Goal: Transaction & Acquisition: Purchase product/service

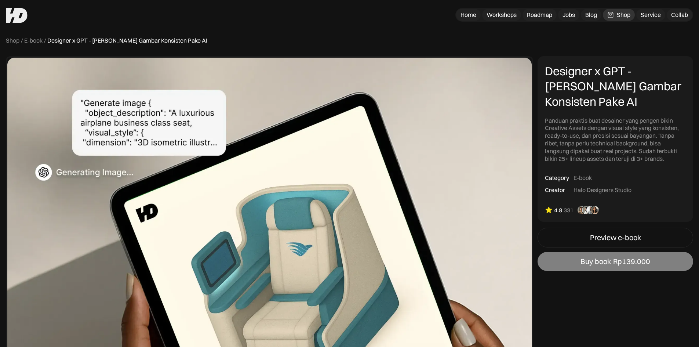
click at [612, 262] on link "Buy book Rp139.000" at bounding box center [615, 261] width 156 height 19
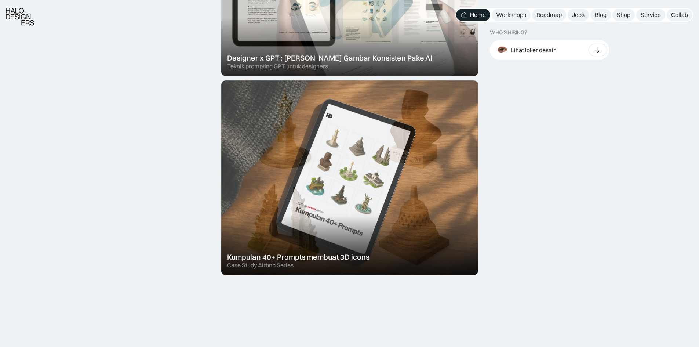
scroll to position [624, 0]
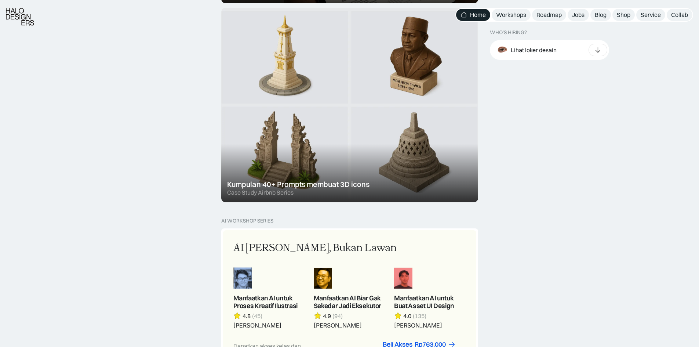
click at [410, 177] on div at bounding box center [349, 105] width 257 height 194
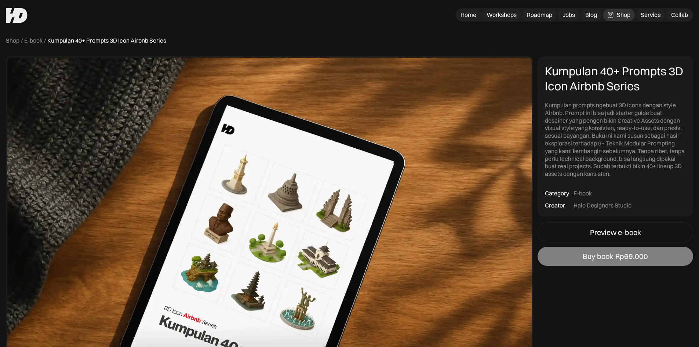
click at [577, 251] on link "Buy book Rp69.000" at bounding box center [615, 256] width 156 height 19
